Goal: Transaction & Acquisition: Purchase product/service

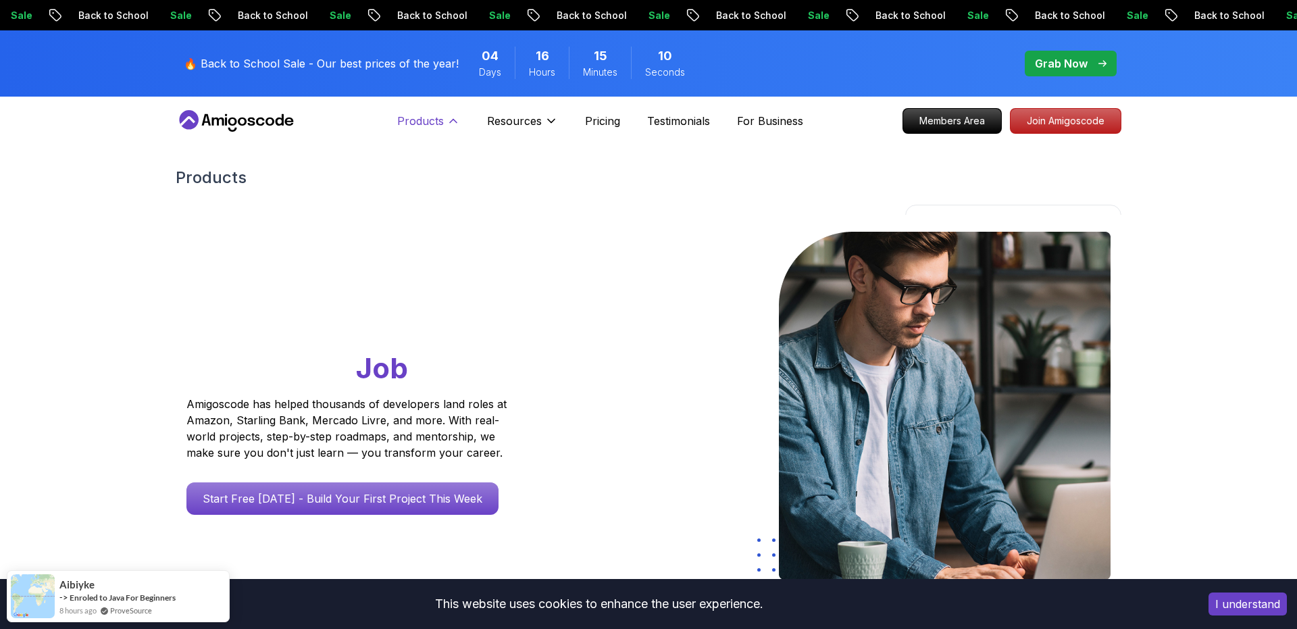
click at [455, 127] on icon at bounding box center [454, 121] width 14 height 14
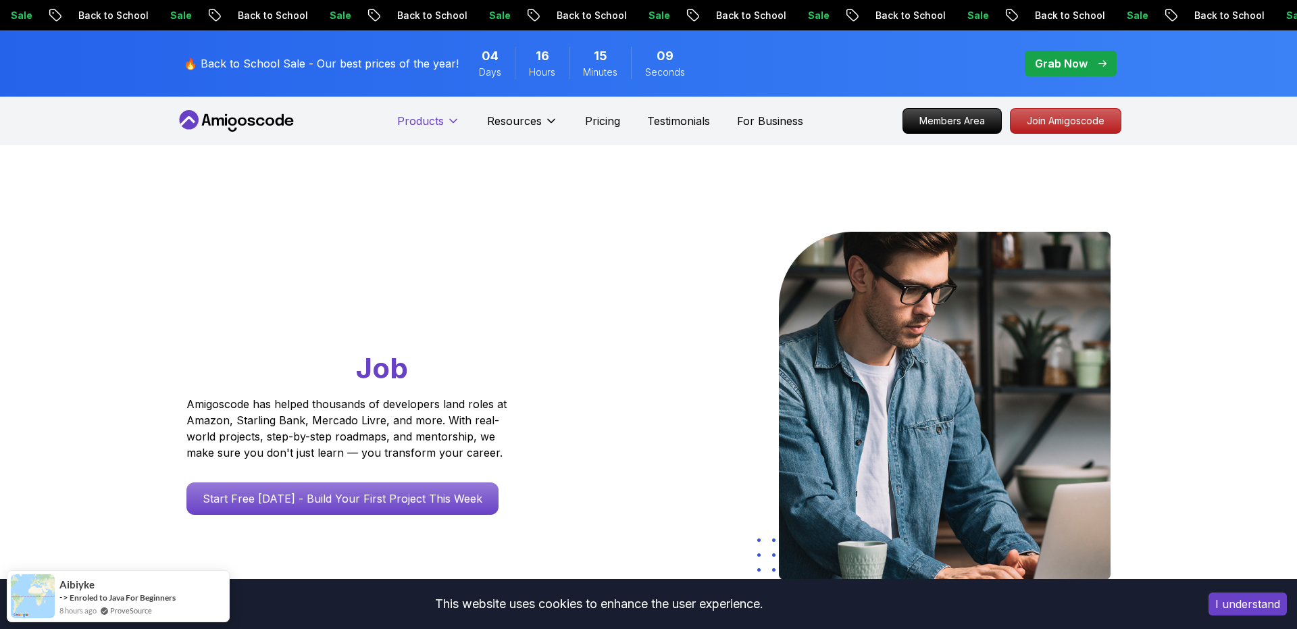
click at [455, 127] on icon at bounding box center [454, 121] width 14 height 14
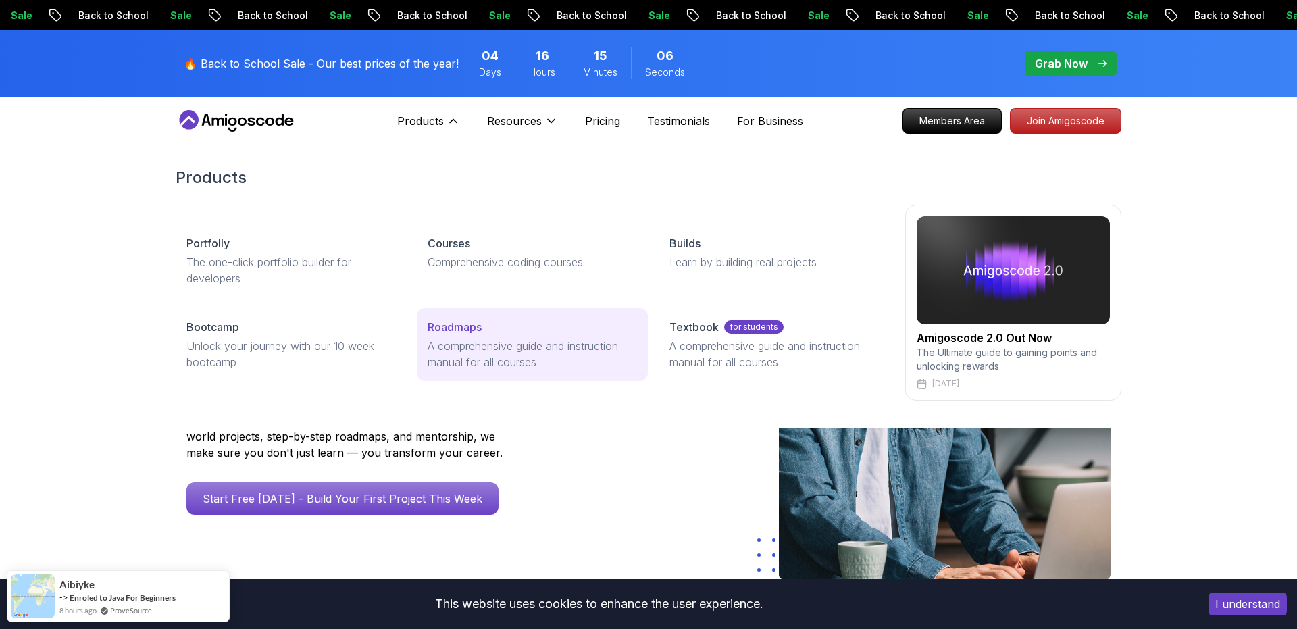
click at [440, 339] on p "A comprehensive guide and instruction manual for all courses" at bounding box center [532, 354] width 209 height 32
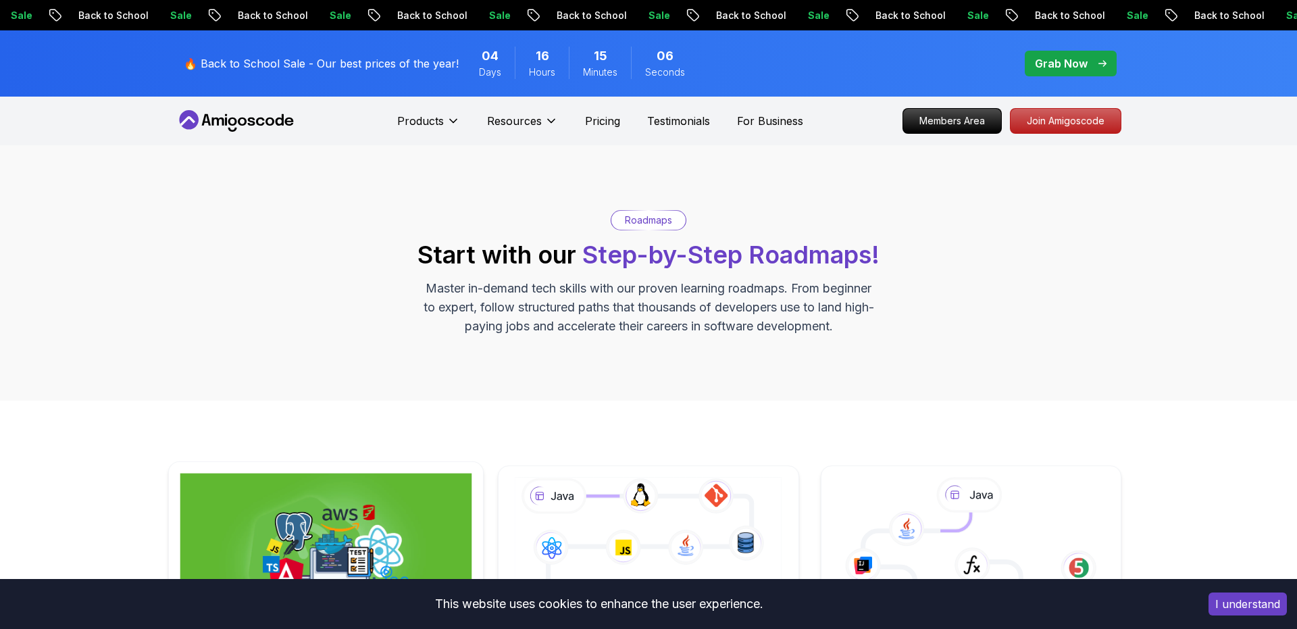
scroll to position [280, 0]
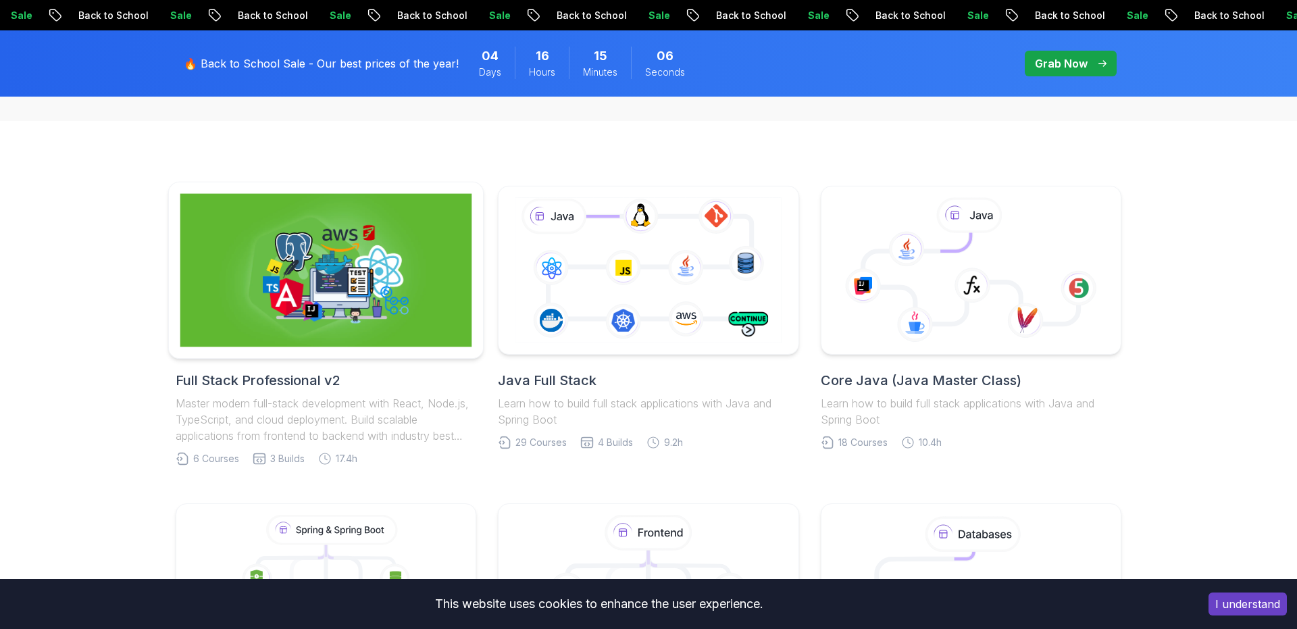
click at [338, 230] on img at bounding box center [326, 270] width 292 height 153
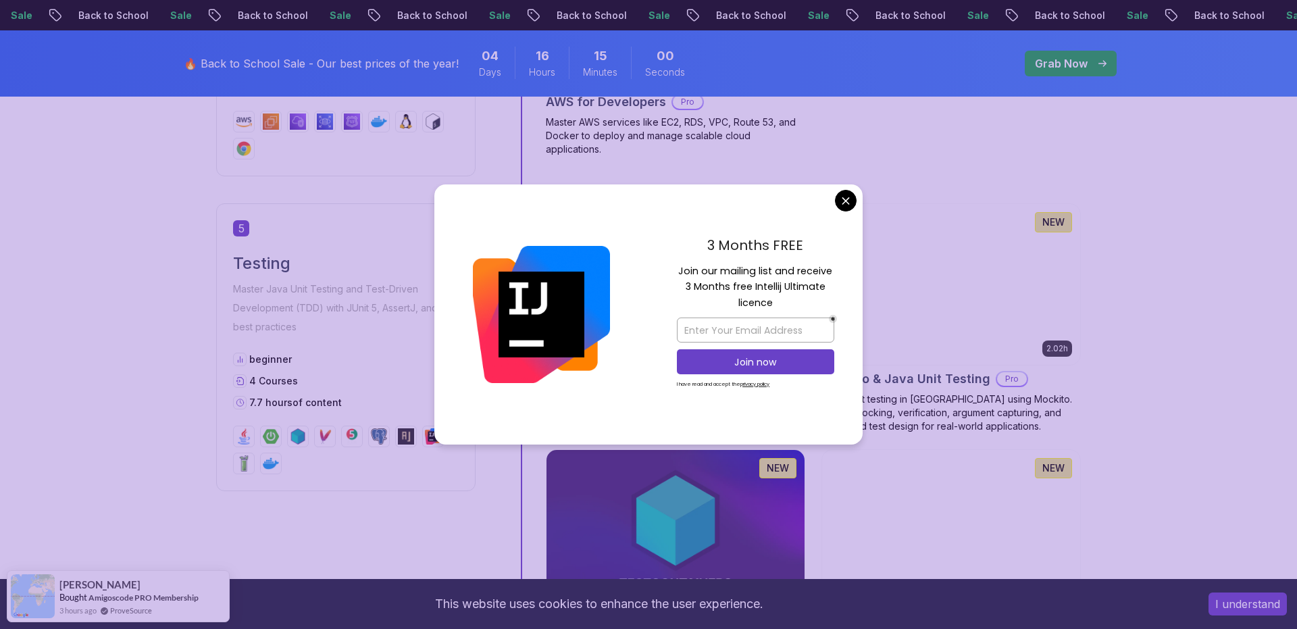
scroll to position [2051, 0]
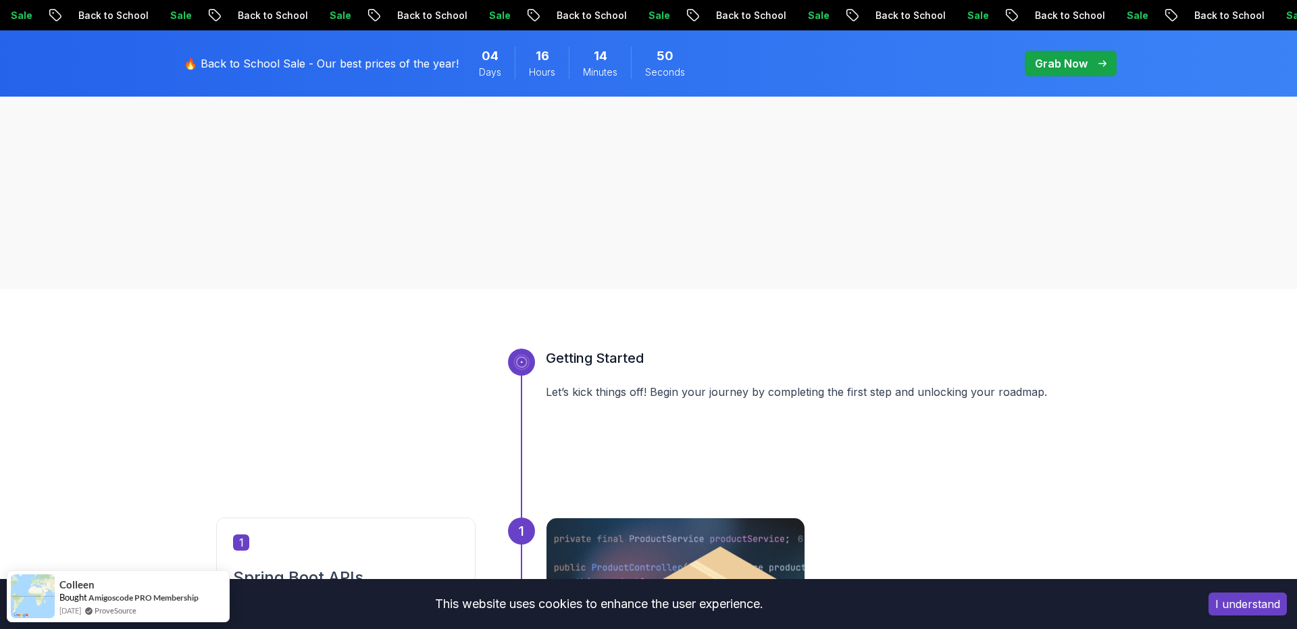
scroll to position [0, 0]
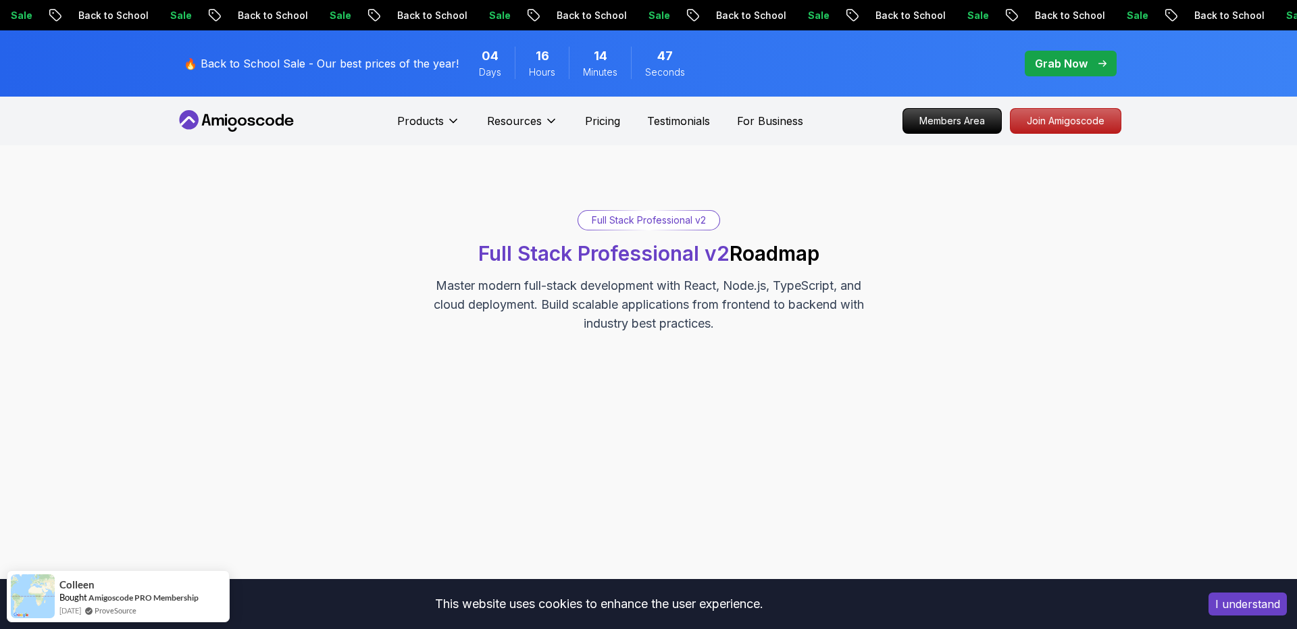
click at [1171, 49] on div "🔥 Back to School Sale - Our best prices of the year! 04 Days 16 Hours 14 Minute…" at bounding box center [648, 63] width 1297 height 66
